Goal: Task Accomplishment & Management: Complete application form

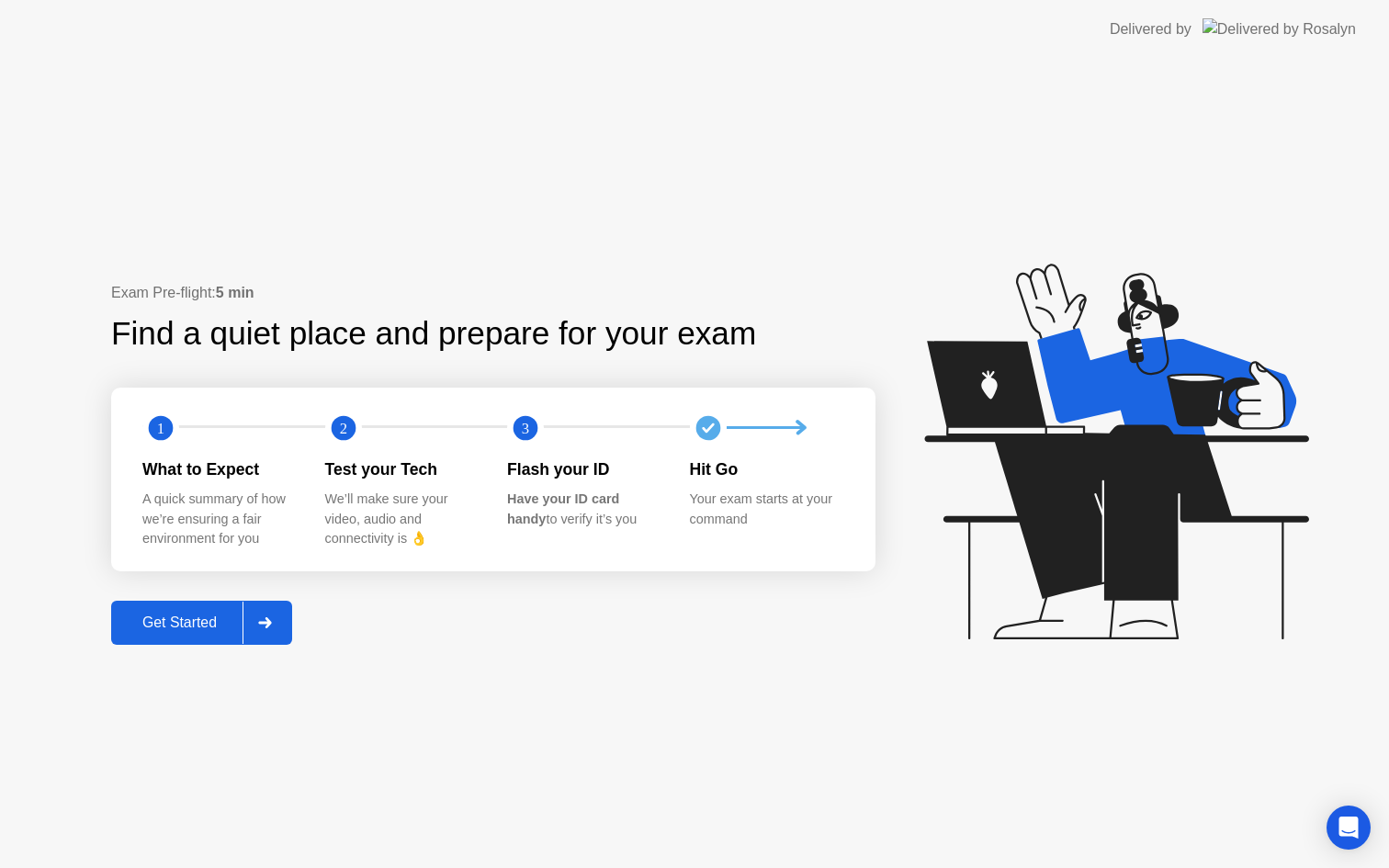
click at [213, 617] on div "Get Started" at bounding box center [179, 623] width 126 height 17
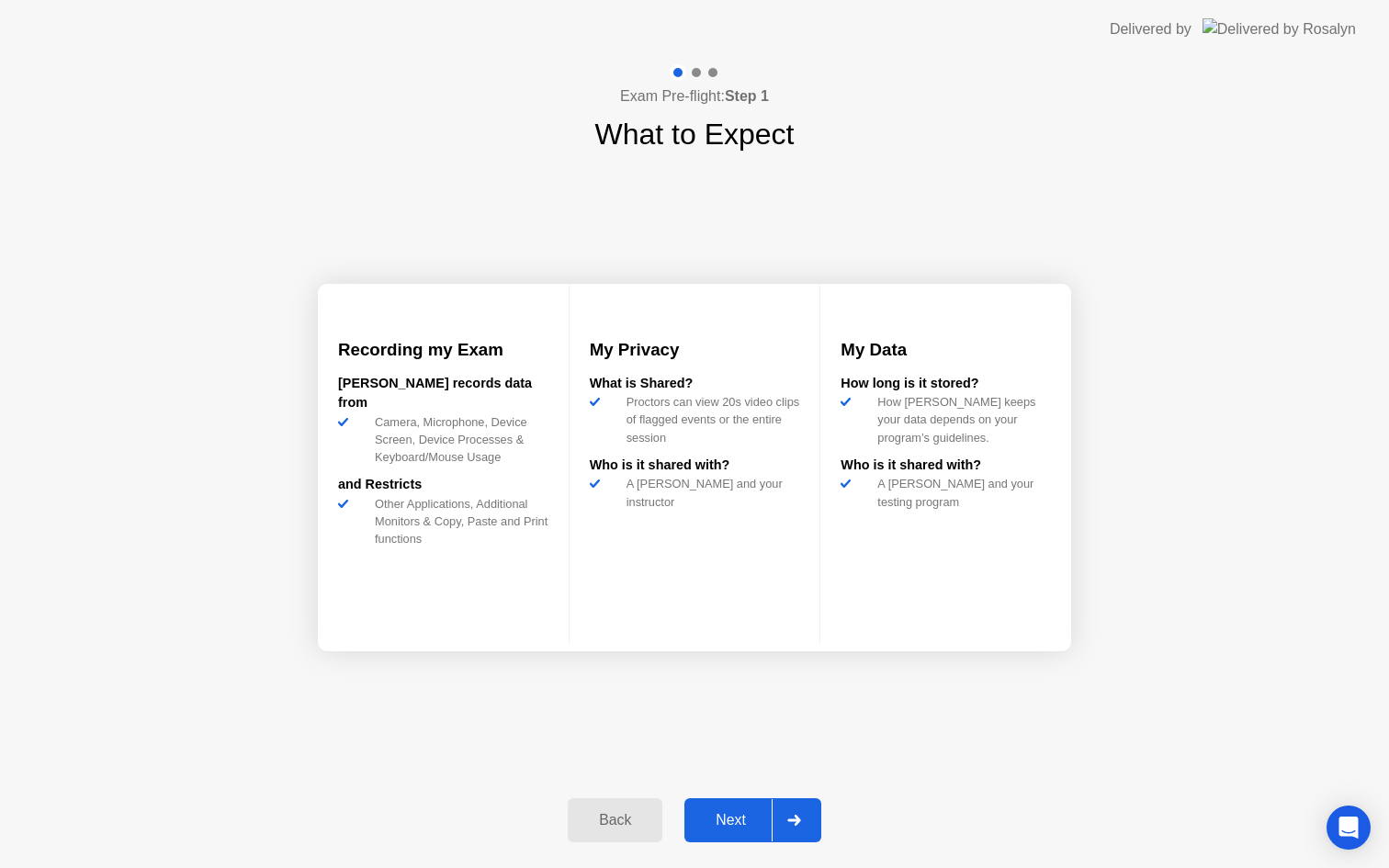
click at [747, 816] on div "Next" at bounding box center [730, 820] width 82 height 17
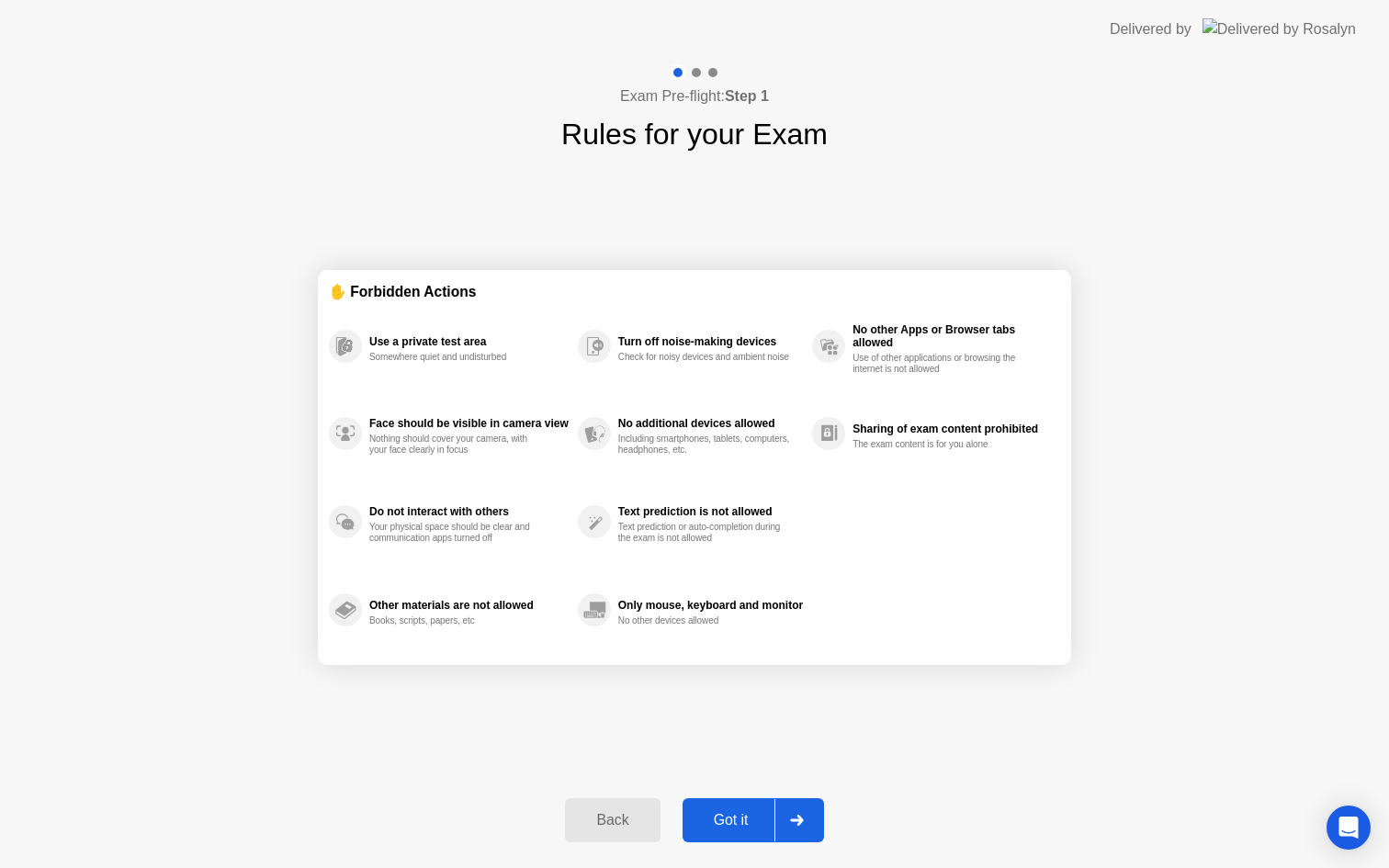
click at [732, 814] on div "Got it" at bounding box center [731, 820] width 86 height 17
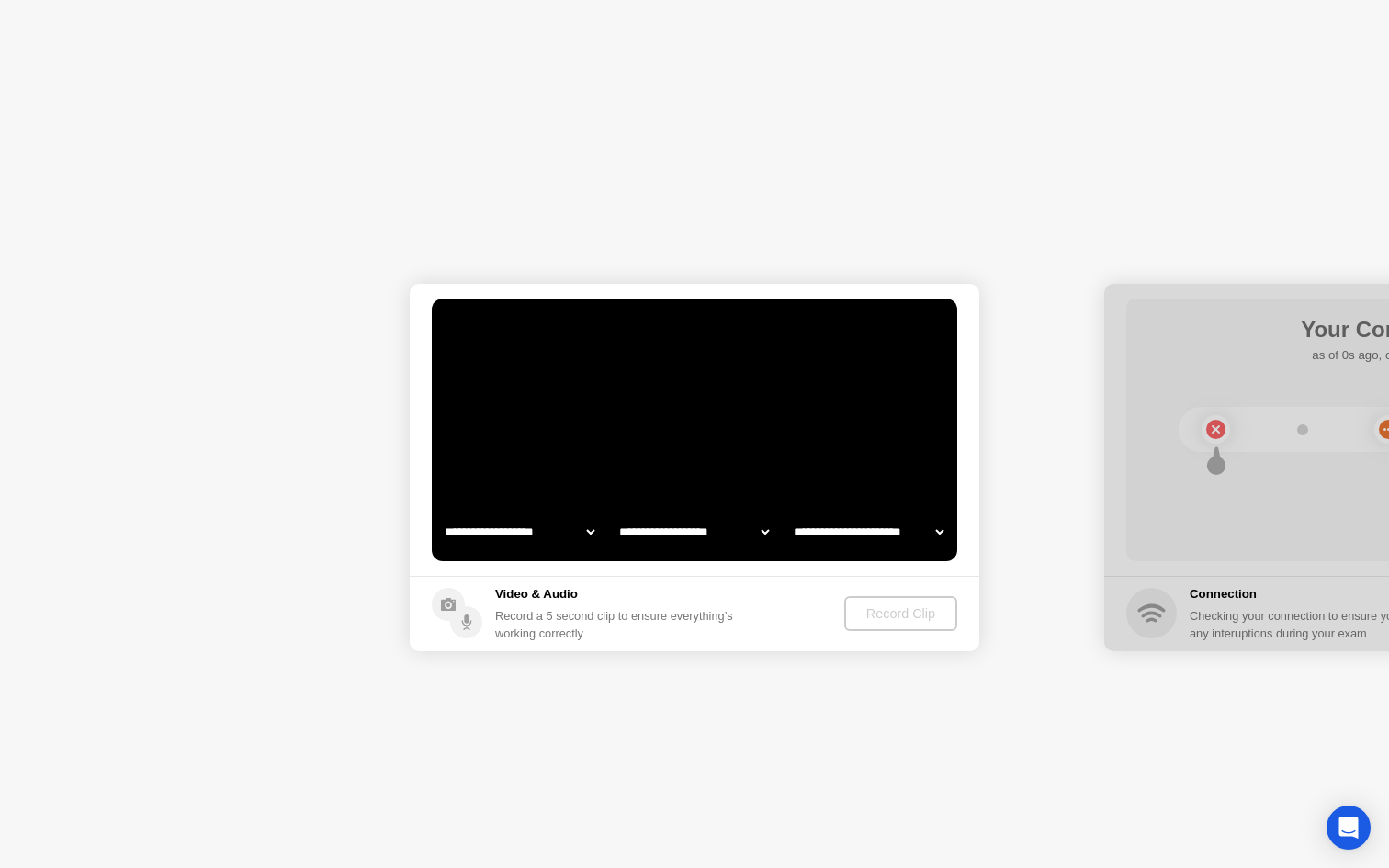
select select "**********"
select select "*******"
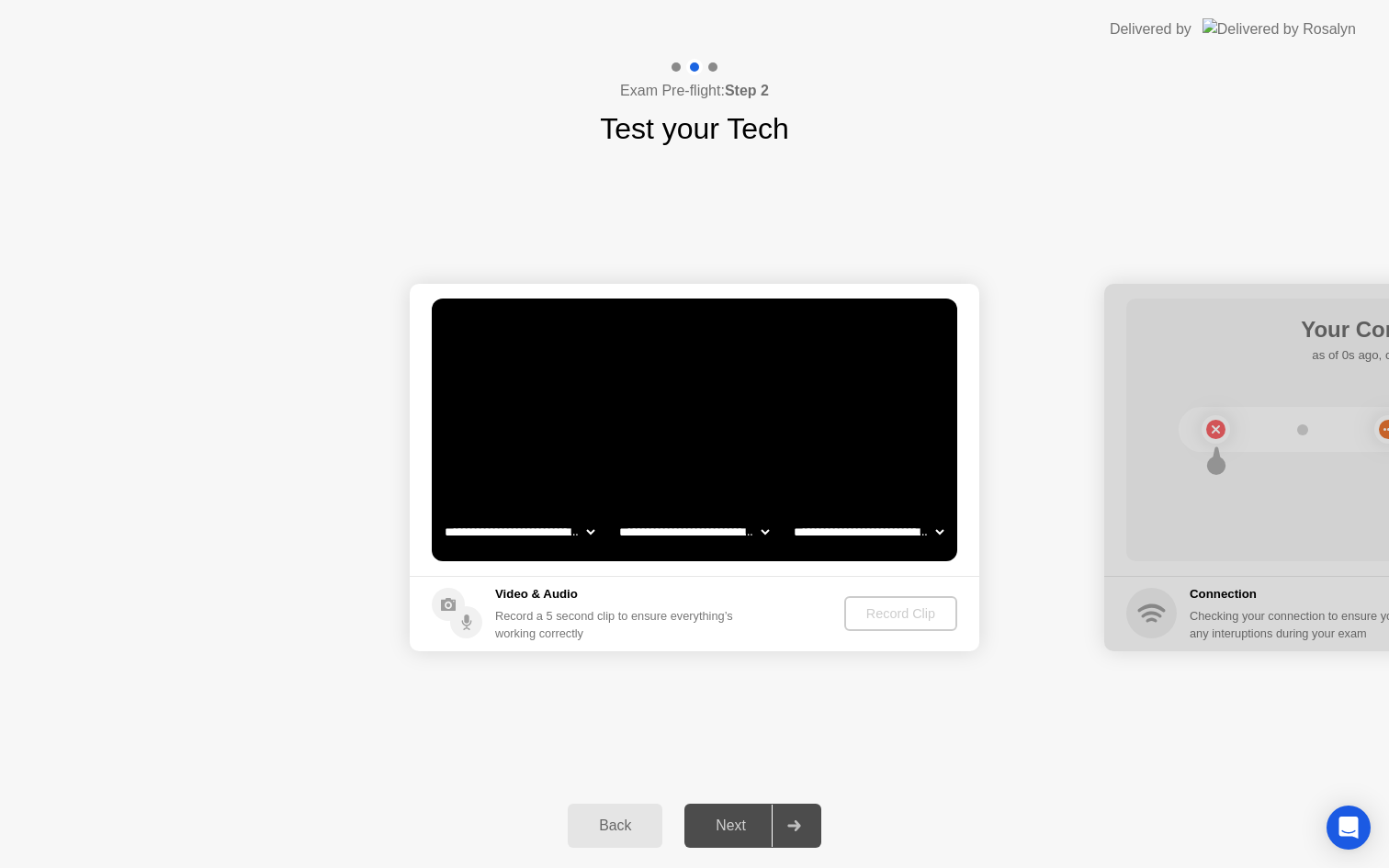
click at [874, 619] on div "Record Clip" at bounding box center [900, 613] width 99 height 15
click at [868, 609] on div "Record Clip" at bounding box center [901, 613] width 99 height 15
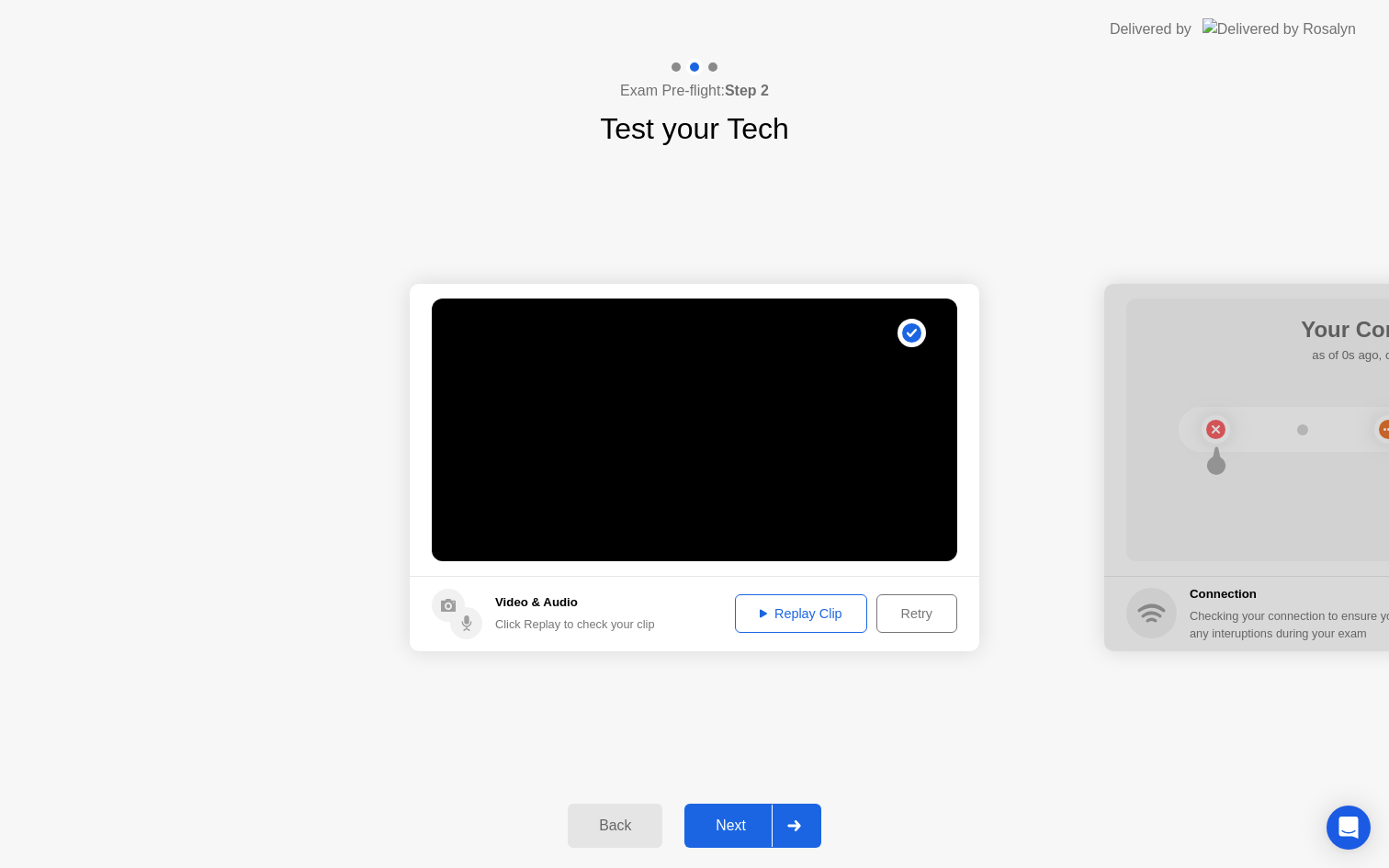
click at [834, 610] on div "Replay Clip" at bounding box center [801, 613] width 119 height 15
click at [910, 619] on div "Retry" at bounding box center [916, 613] width 68 height 15
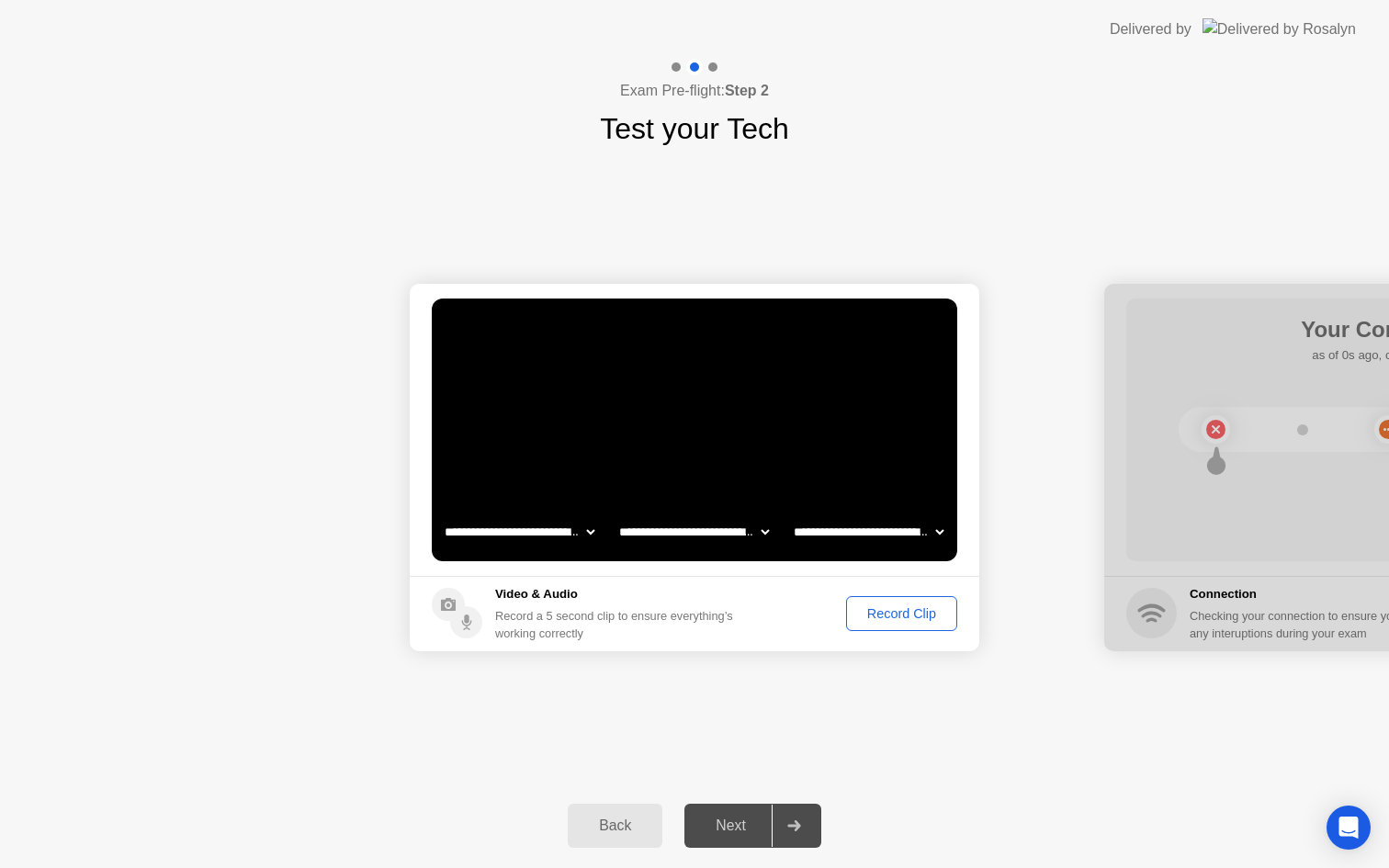
click at [870, 618] on div "Record Clip" at bounding box center [901, 613] width 99 height 15
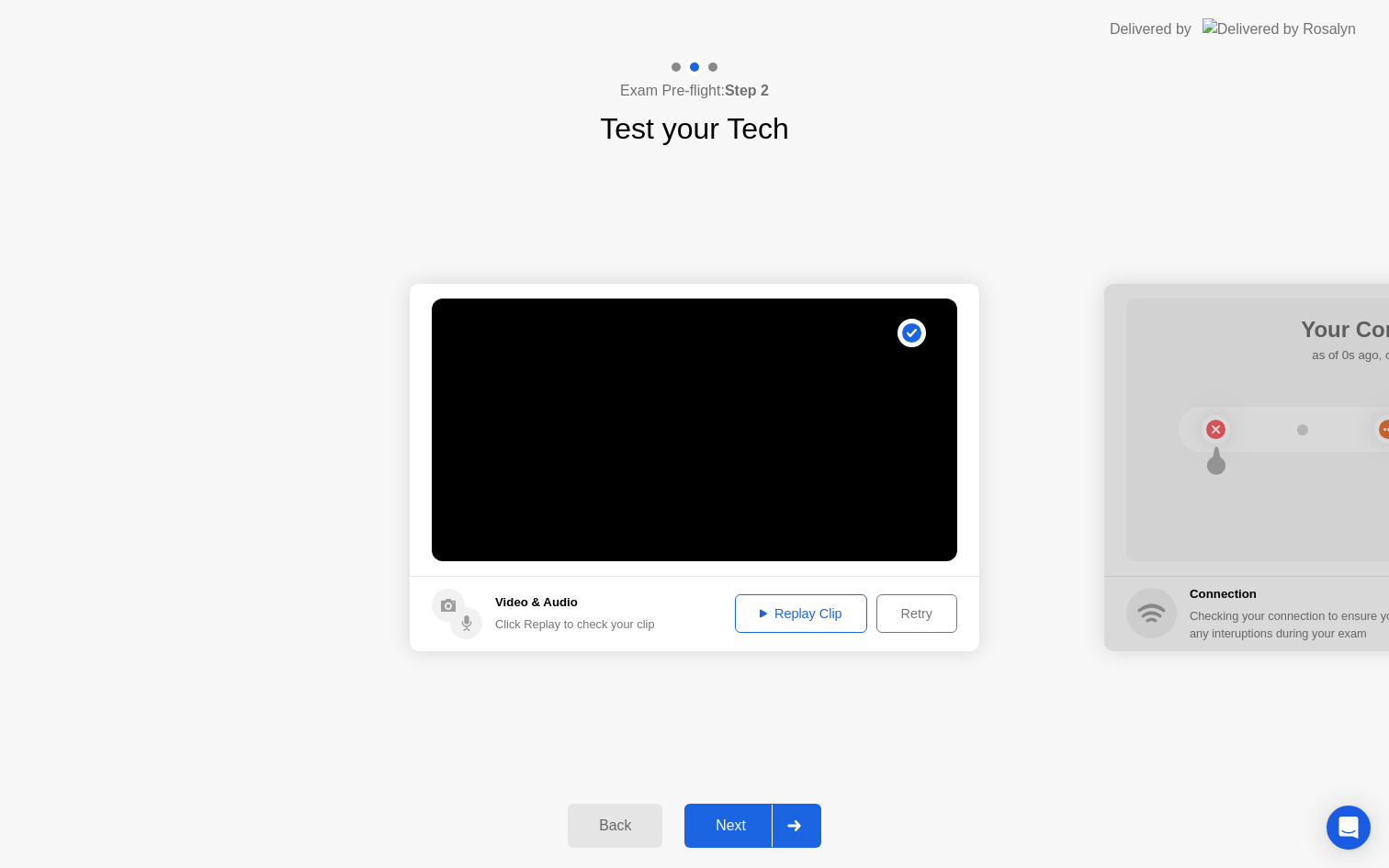
click at [837, 607] on div "Replay Clip" at bounding box center [801, 613] width 119 height 15
click at [733, 812] on button "Next" at bounding box center [753, 825] width 137 height 44
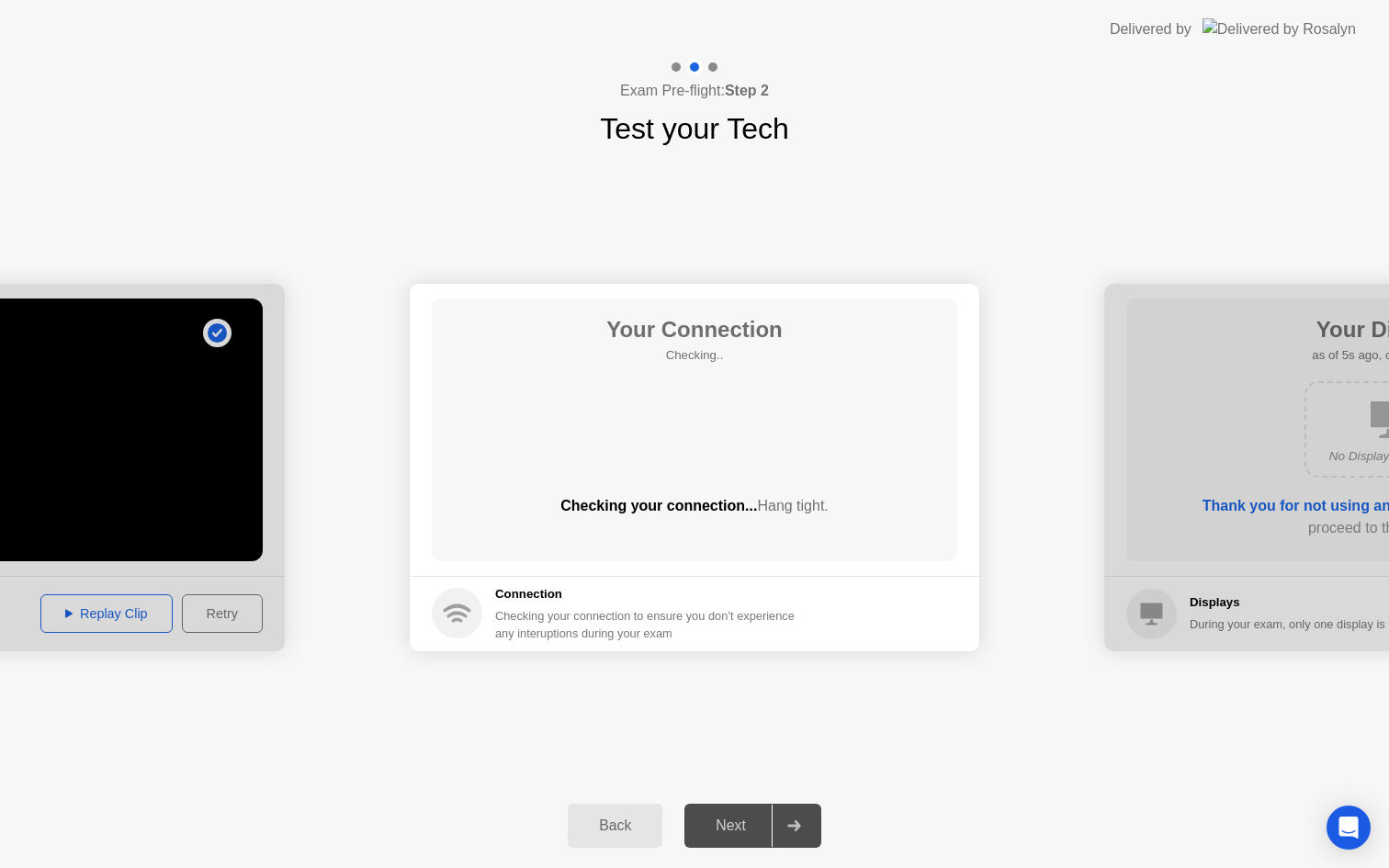
click at [685, 630] on div "Checking your connection to ensure you don’t experience any interuptions during…" at bounding box center [650, 624] width 310 height 35
click at [712, 426] on div "Your Connection Checking.. Checking your connection... Hang tight." at bounding box center [694, 429] width 525 height 262
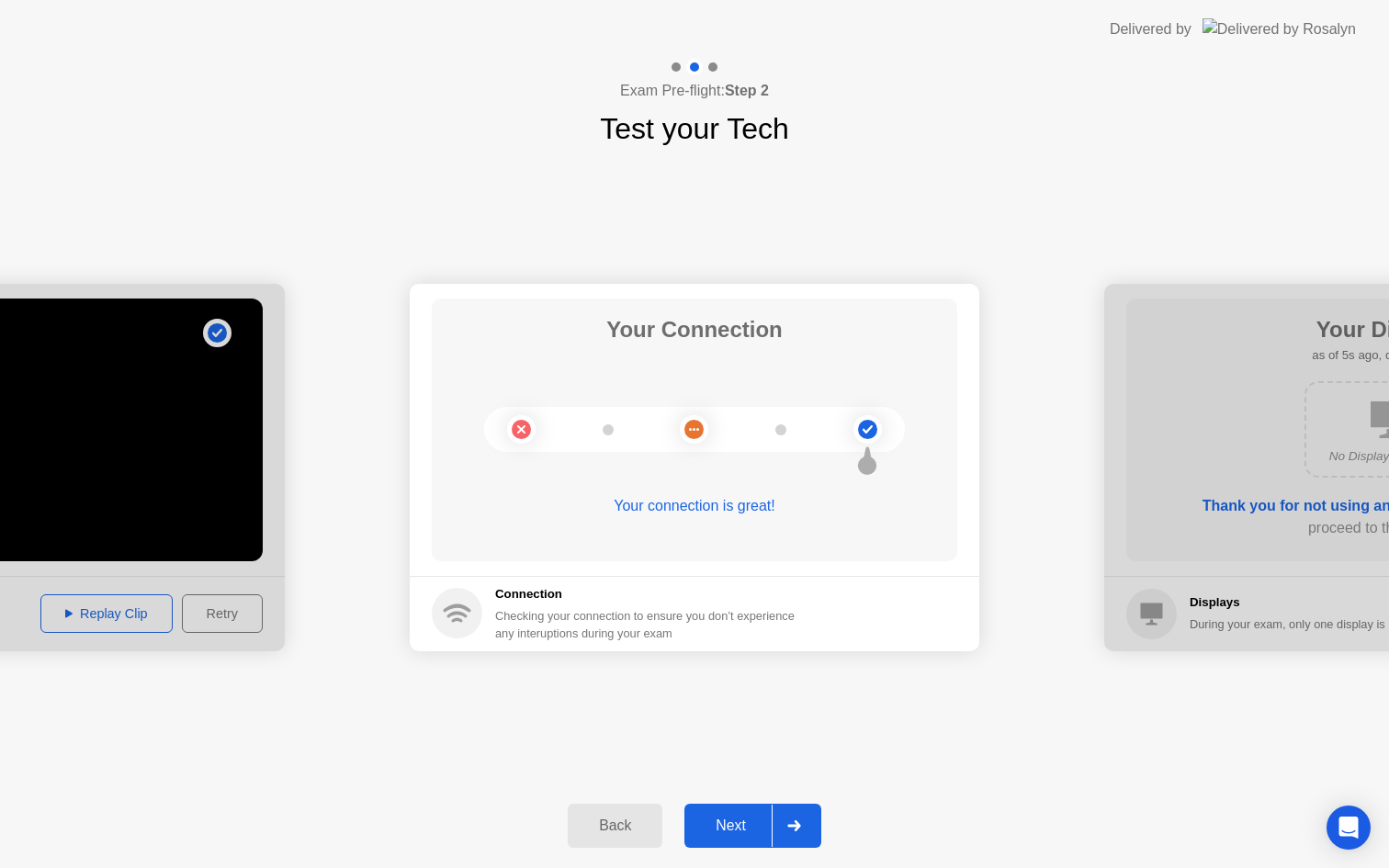
click at [764, 803] on button "Next" at bounding box center [753, 825] width 137 height 44
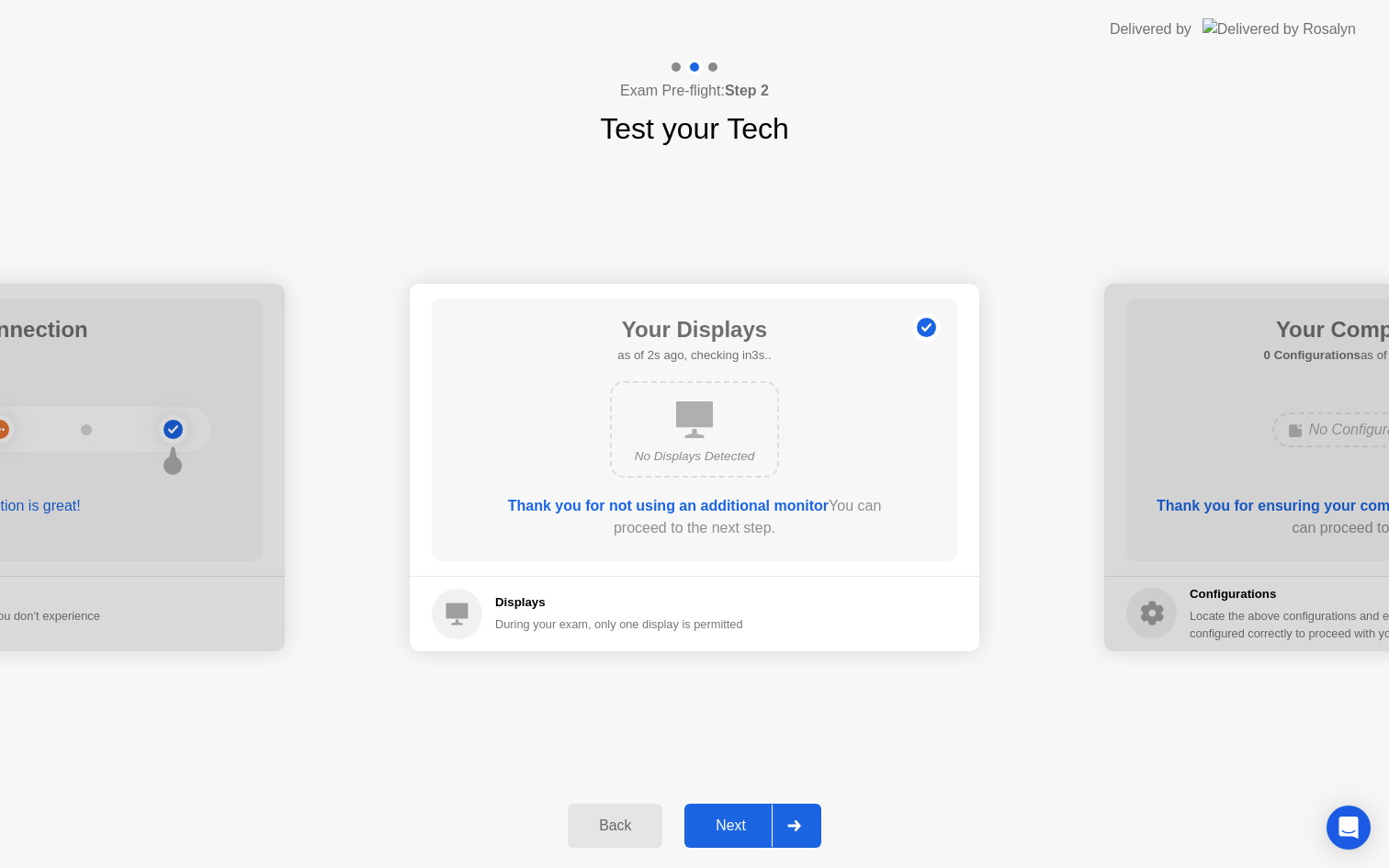
click at [747, 426] on div "No Displays Detected" at bounding box center [694, 429] width 169 height 97
click at [730, 807] on button "Next" at bounding box center [753, 825] width 137 height 44
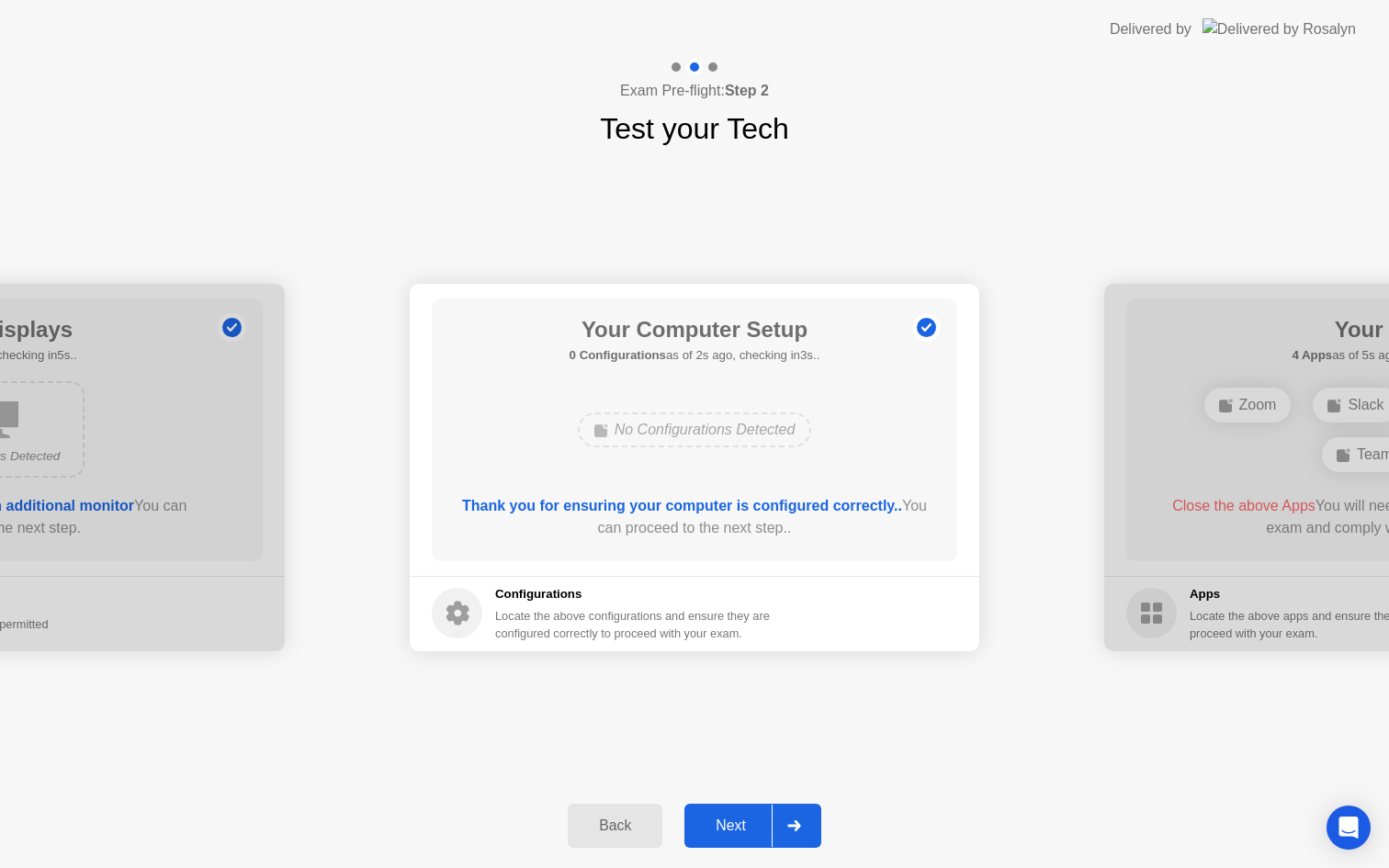
click at [733, 811] on button "Next" at bounding box center [753, 825] width 137 height 44
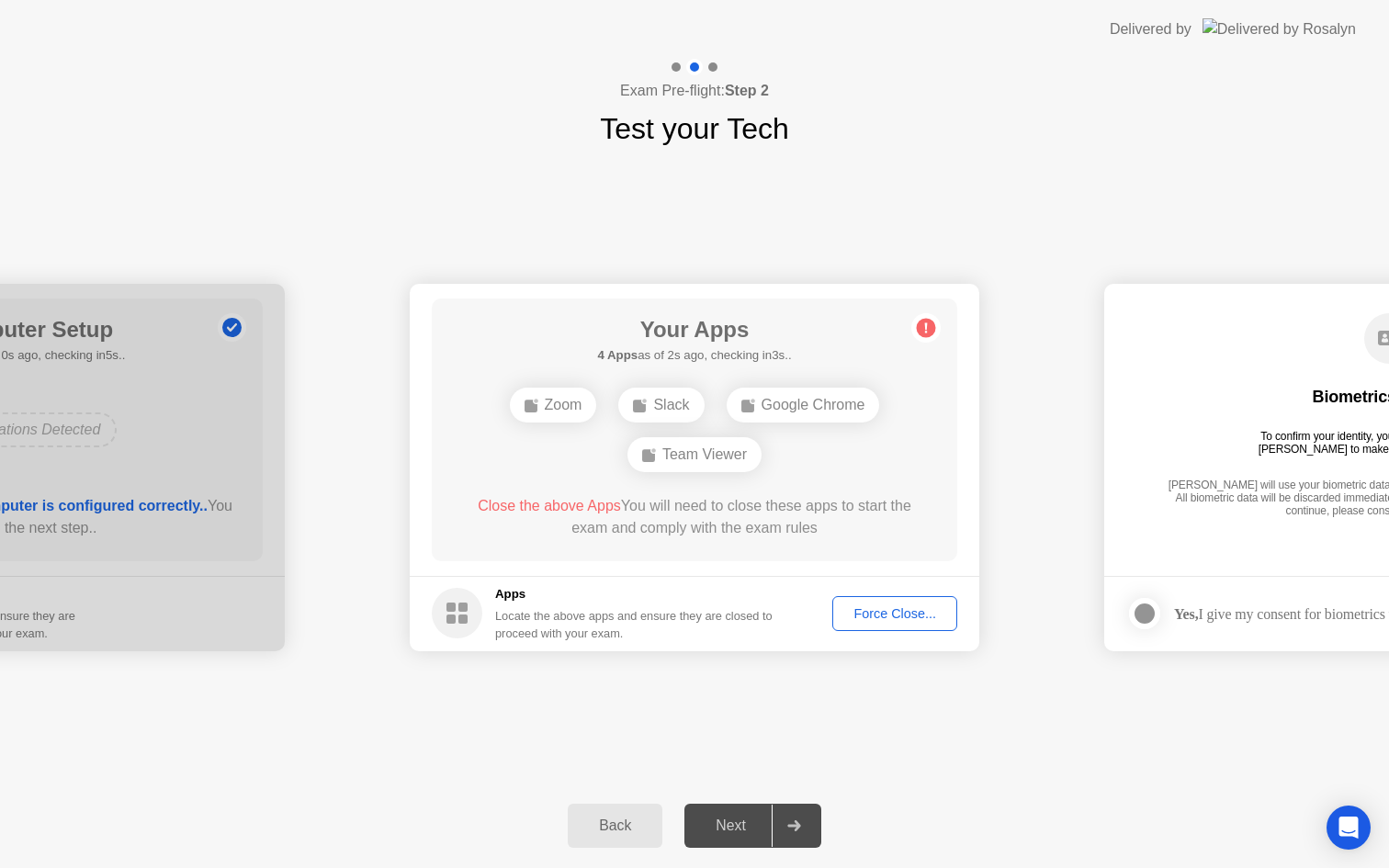
click at [870, 614] on div "Force Close..." at bounding box center [894, 613] width 112 height 15
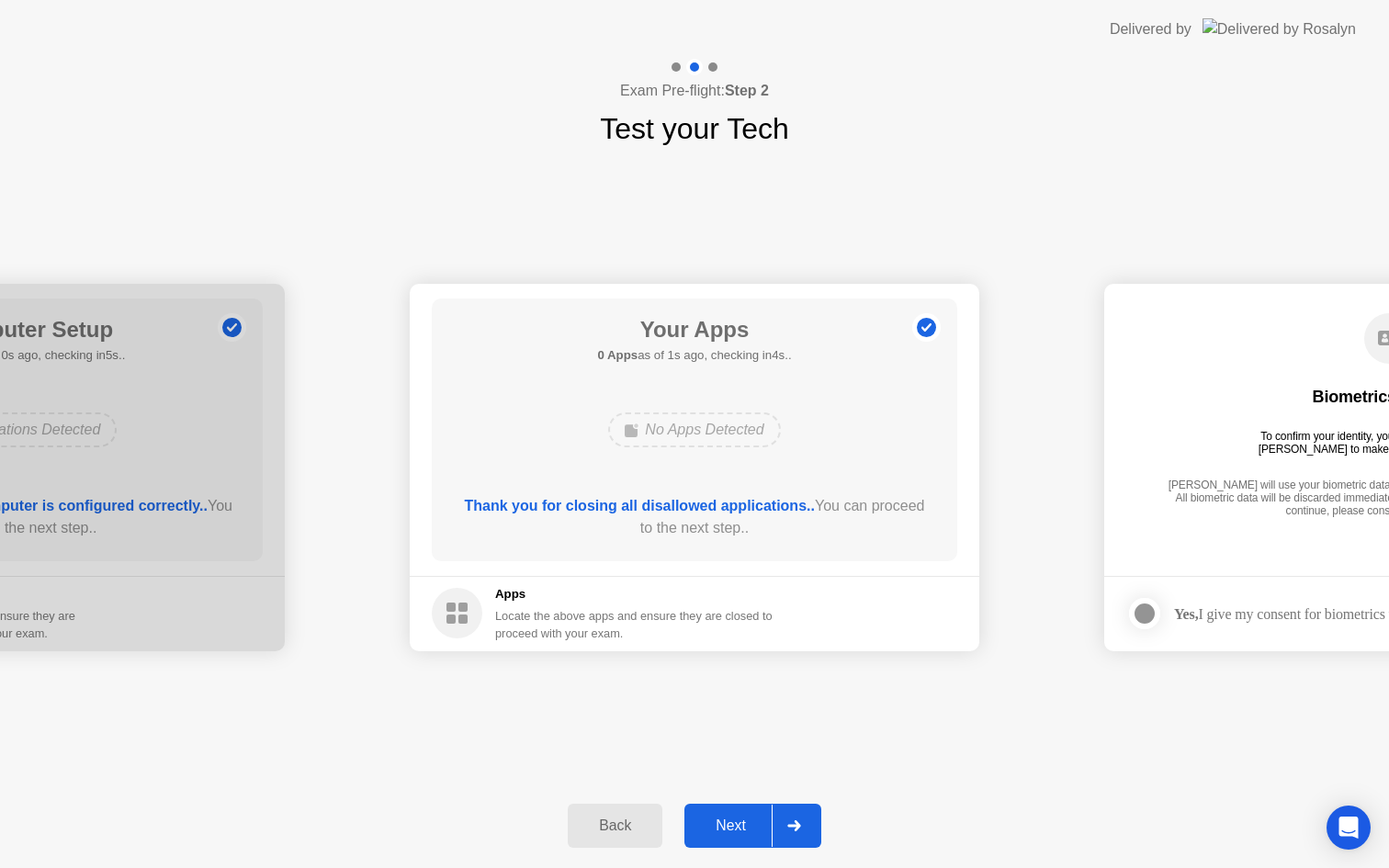
click at [715, 817] on div "Next" at bounding box center [730, 826] width 82 height 17
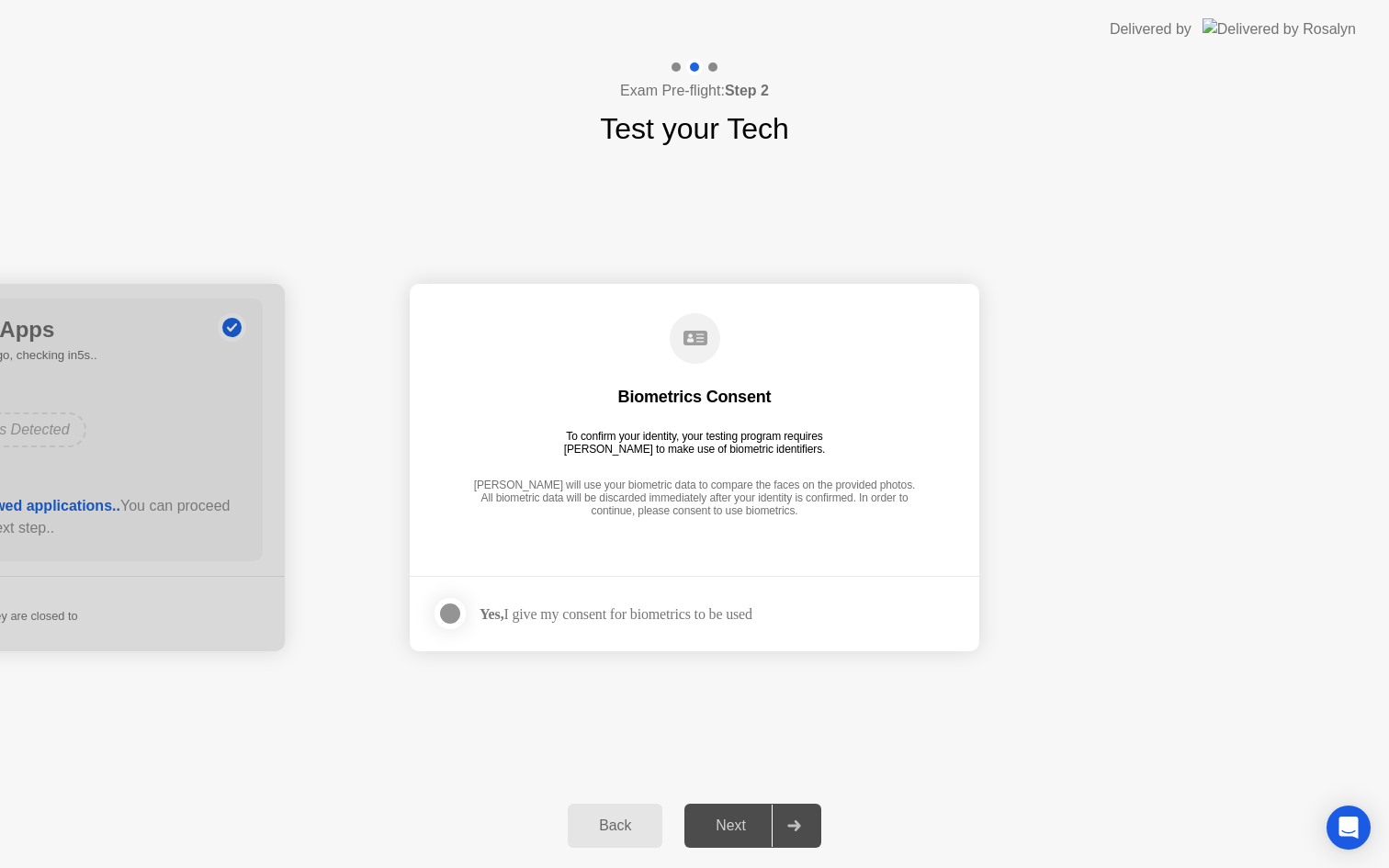
click at [454, 612] on div at bounding box center [449, 612] width 22 height 22
click at [749, 825] on div "Next" at bounding box center [730, 826] width 82 height 17
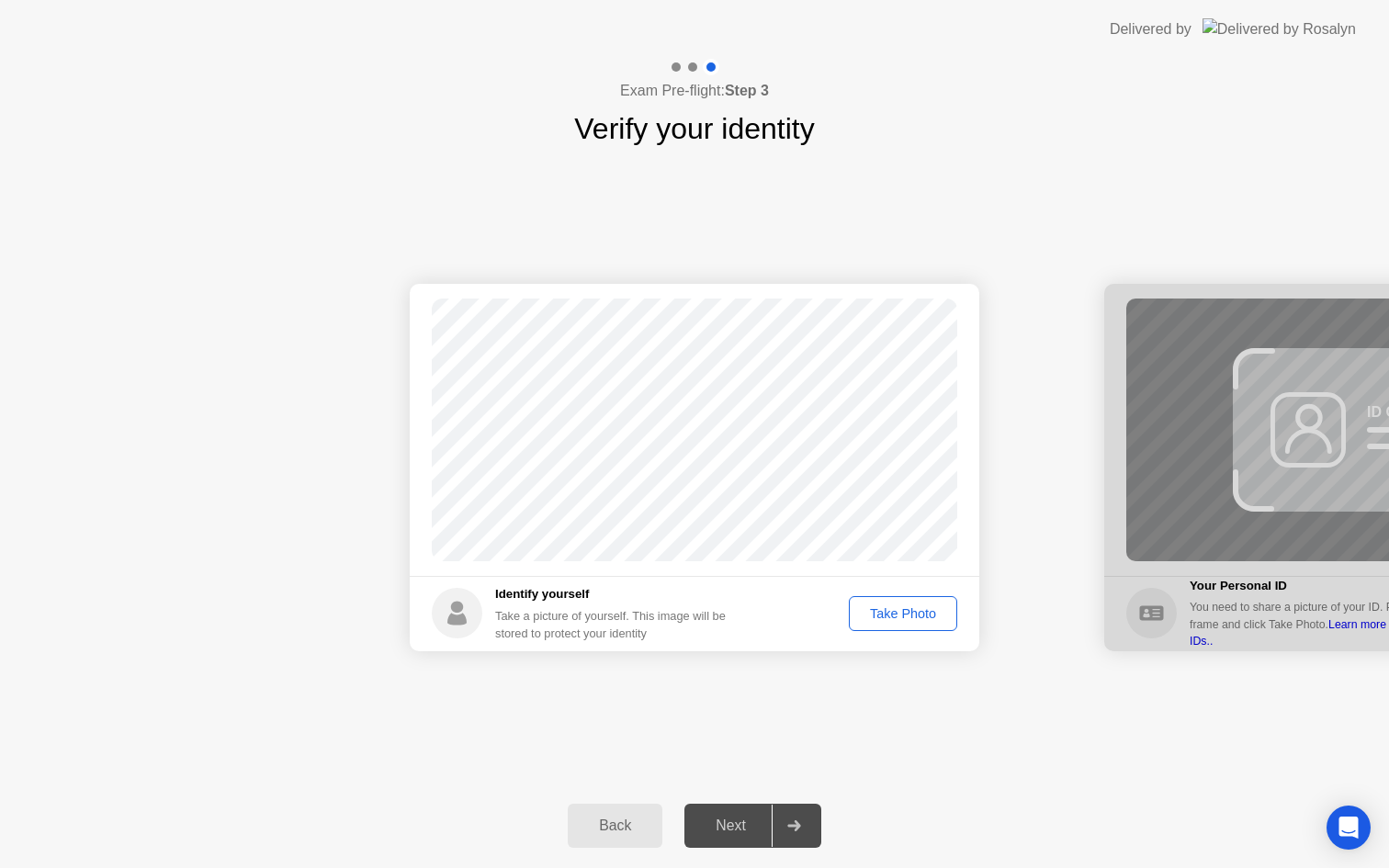
click at [890, 616] on div "Take Photo" at bounding box center [903, 613] width 96 height 15
click at [890, 616] on div "Retake" at bounding box center [914, 613] width 71 height 15
click at [886, 625] on button "Take Photo" at bounding box center [902, 612] width 108 height 35
click at [730, 840] on button "Next" at bounding box center [753, 825] width 137 height 44
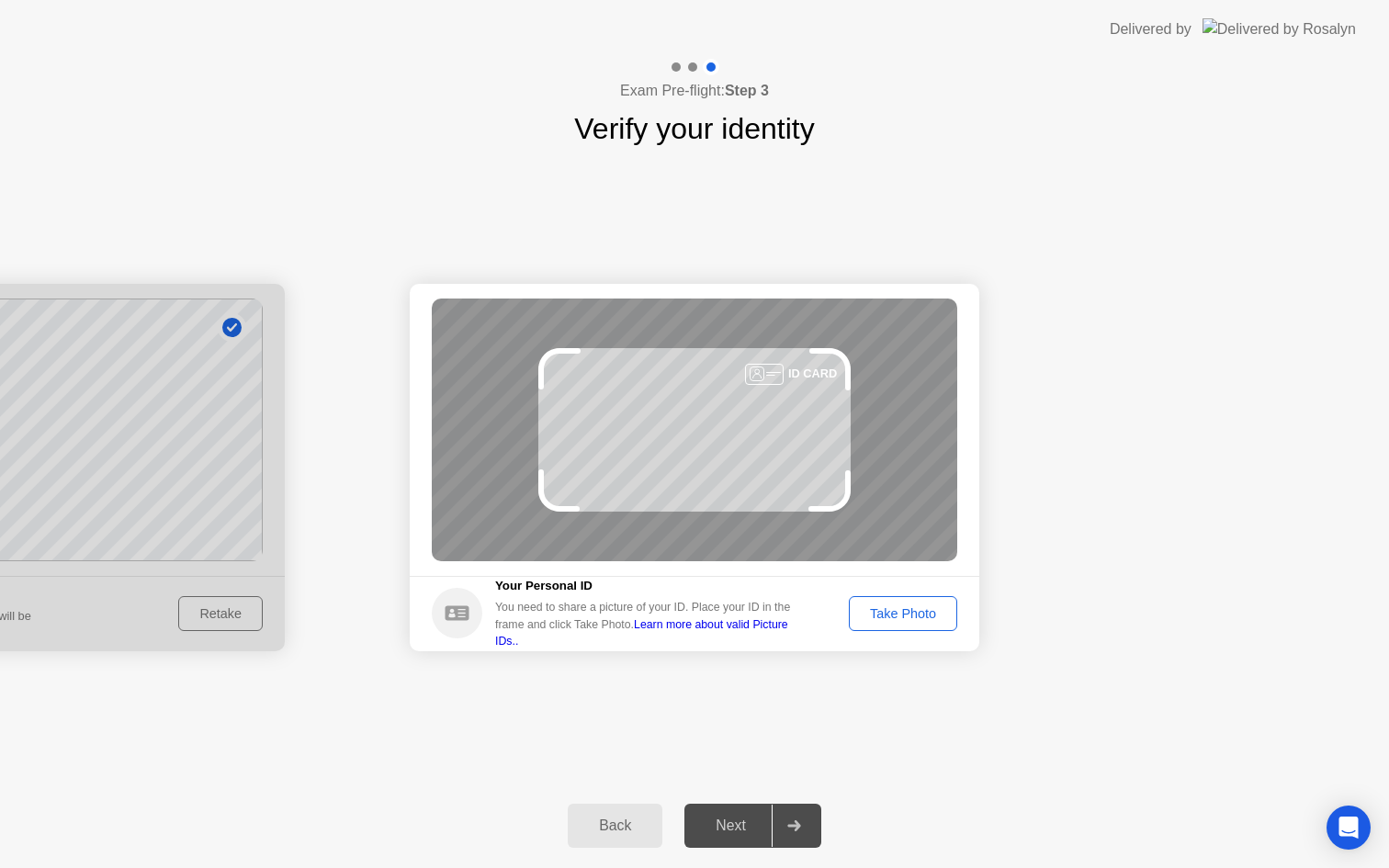
click at [891, 618] on div "Take Photo" at bounding box center [903, 613] width 96 height 15
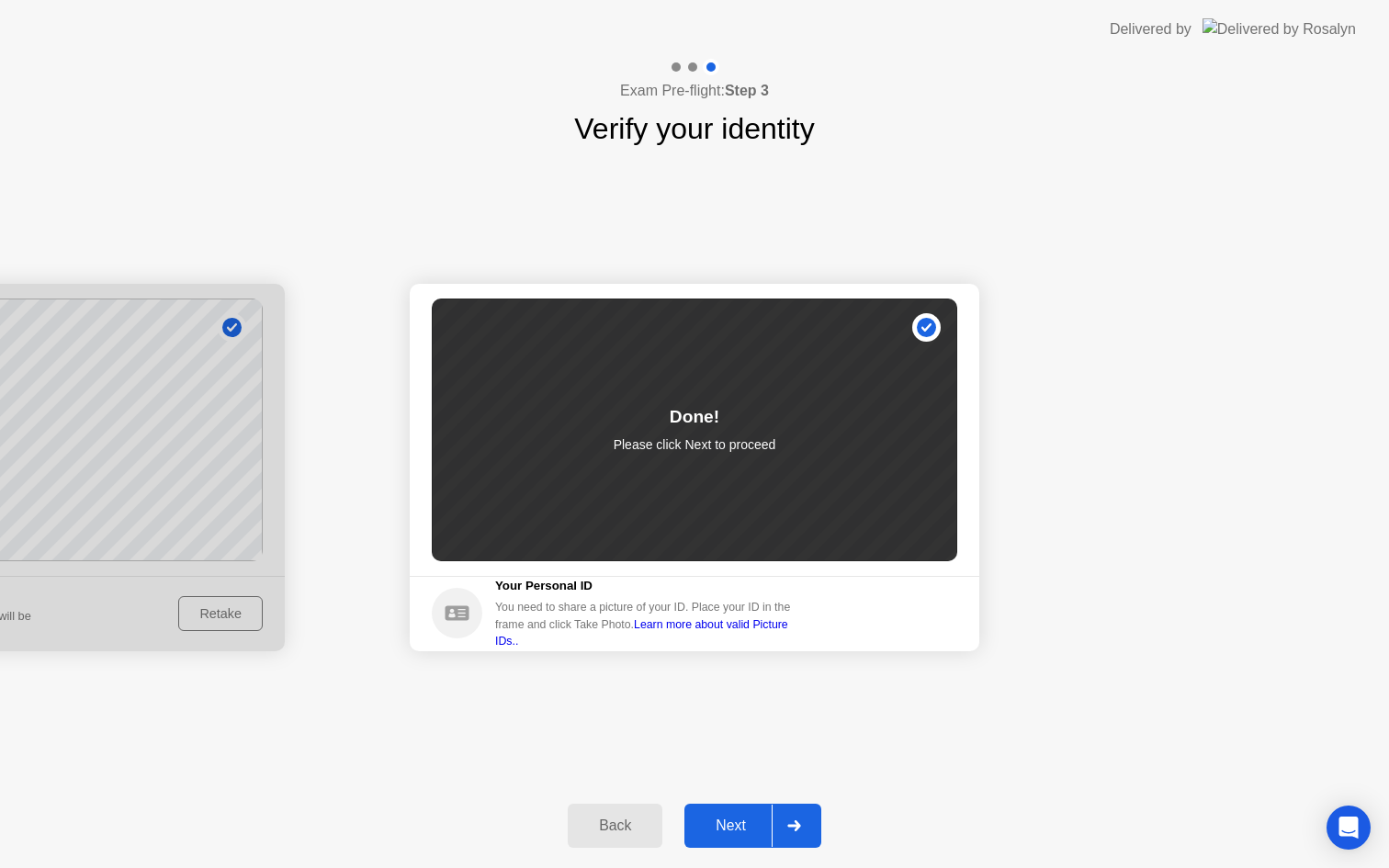
click at [742, 811] on button "Next" at bounding box center [753, 825] width 137 height 44
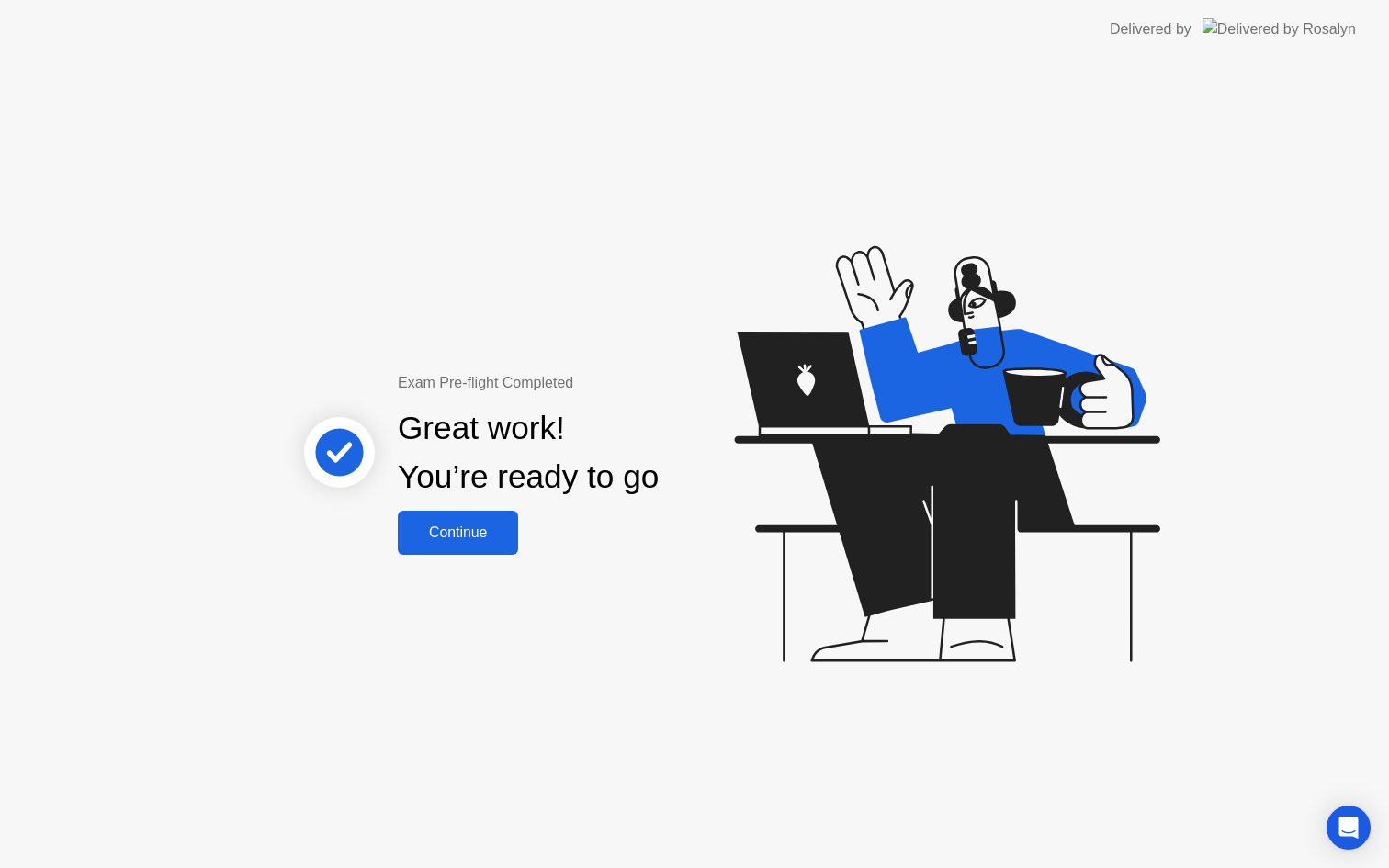
click at [492, 528] on div "Continue" at bounding box center [458, 533] width 109 height 17
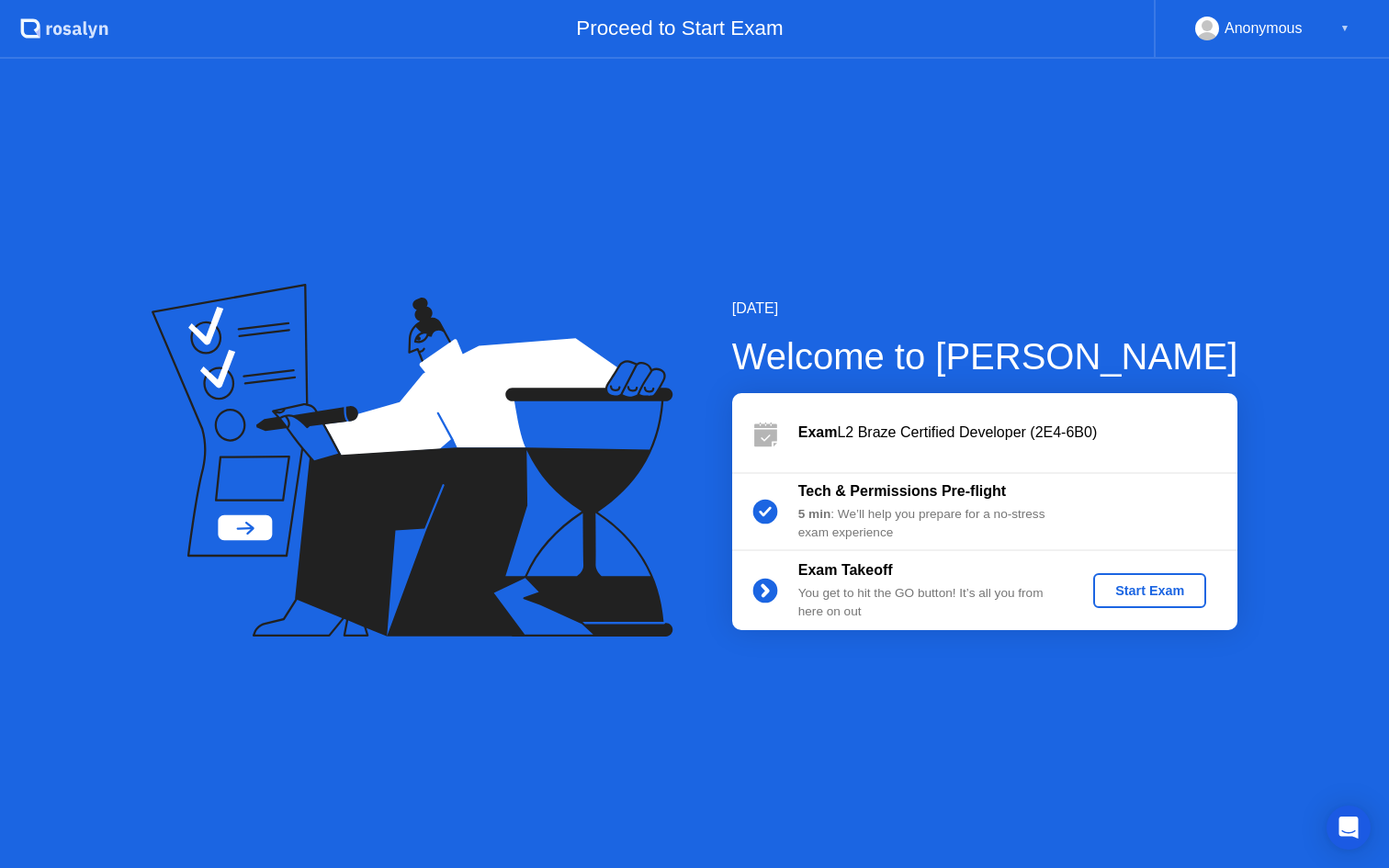
click at [1178, 593] on div "Start Exam" at bounding box center [1149, 591] width 99 height 15
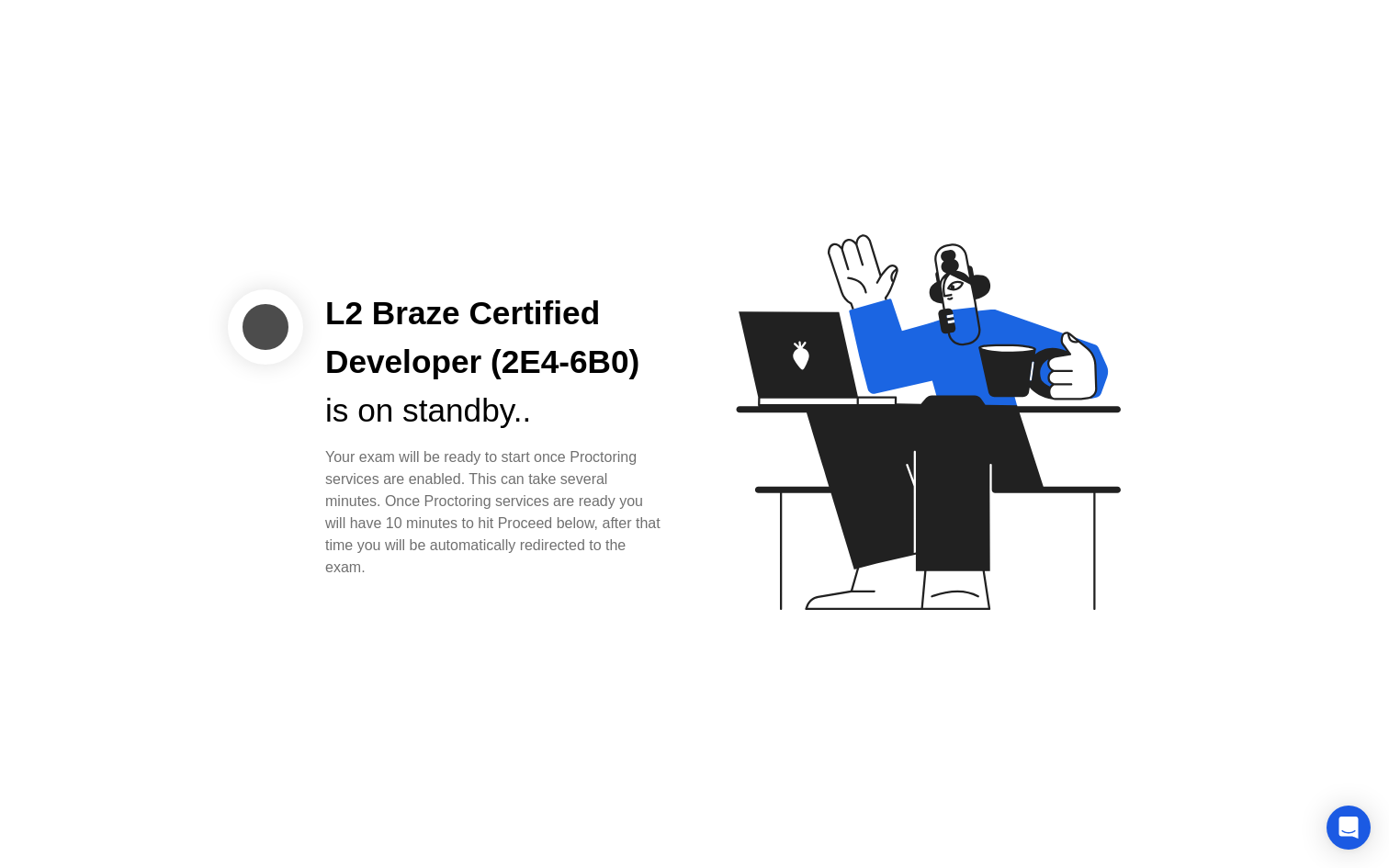
click at [493, 369] on div "L2 Braze Certified Developer (2E4-6B0)" at bounding box center [495, 338] width 340 height 98
click at [1351, 823] on icon "Open Intercom Messenger" at bounding box center [1349, 827] width 20 height 22
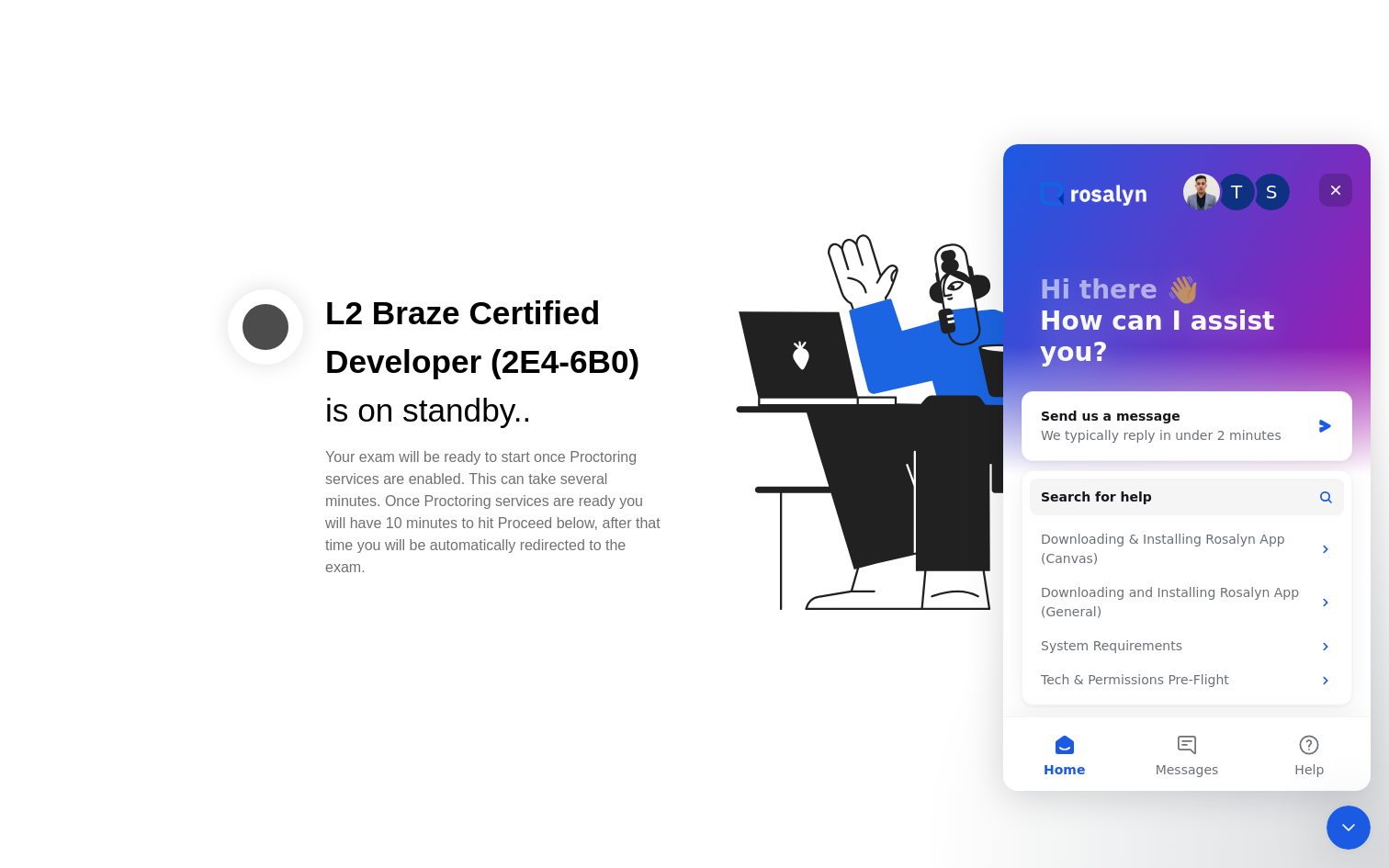
click at [1343, 189] on div "Close" at bounding box center [1334, 190] width 33 height 33
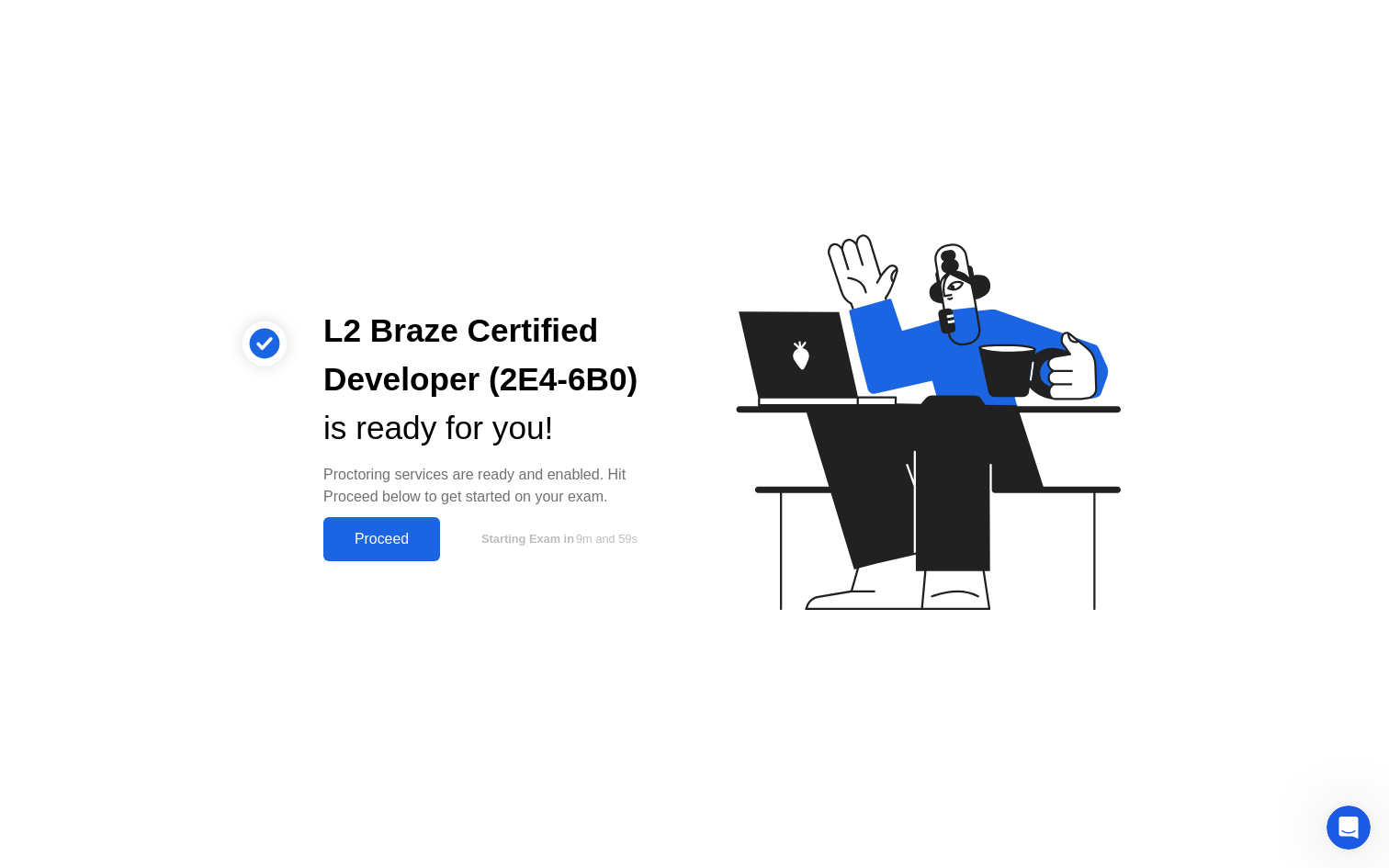
drag, startPoint x: 393, startPoint y: 537, endPoint x: 417, endPoint y: 556, distance: 30.6
click at [393, 537] on div "Proceed" at bounding box center [382, 539] width 105 height 17
